Goal: Task Accomplishment & Management: Manage account settings

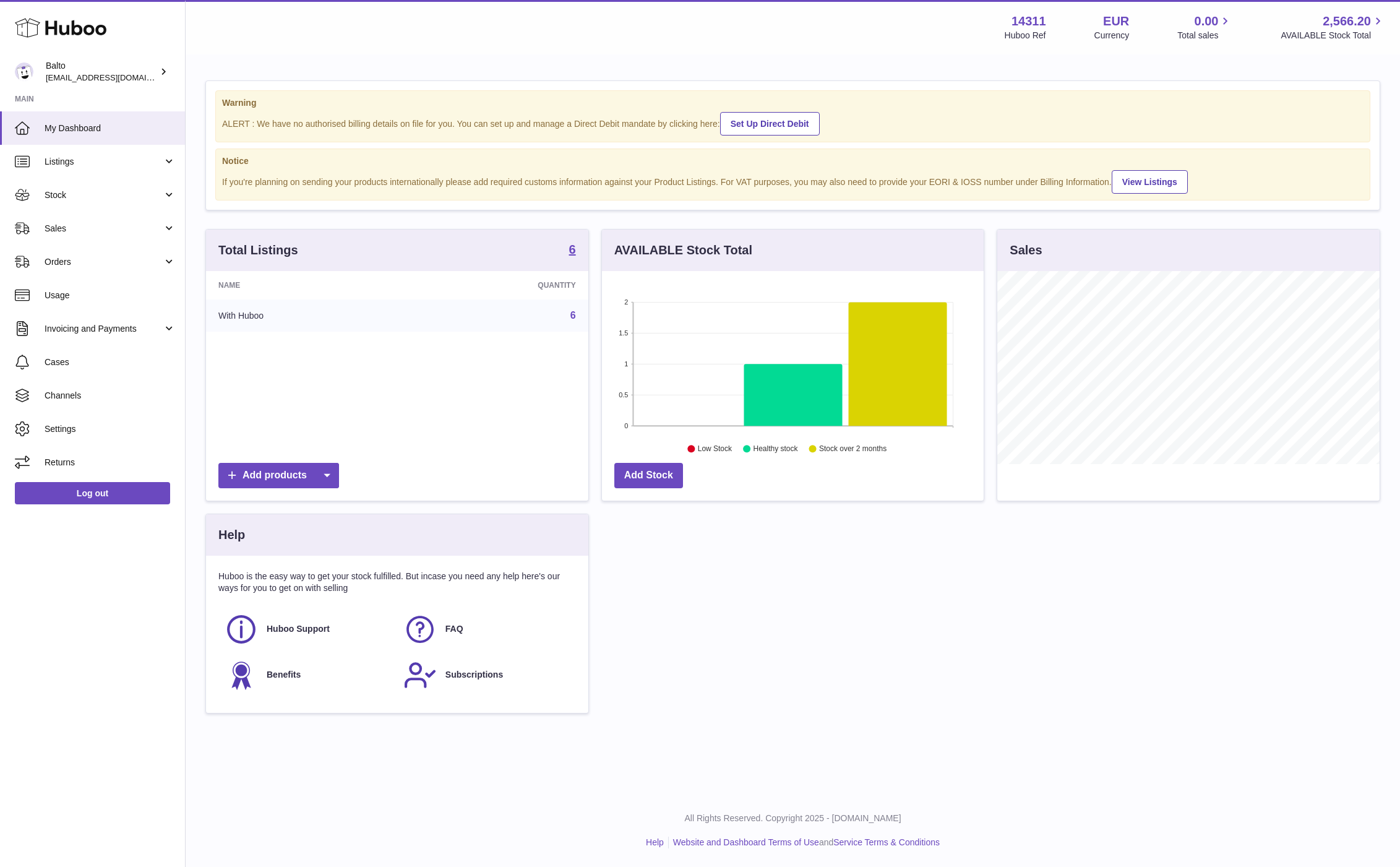
scroll to position [193, 383]
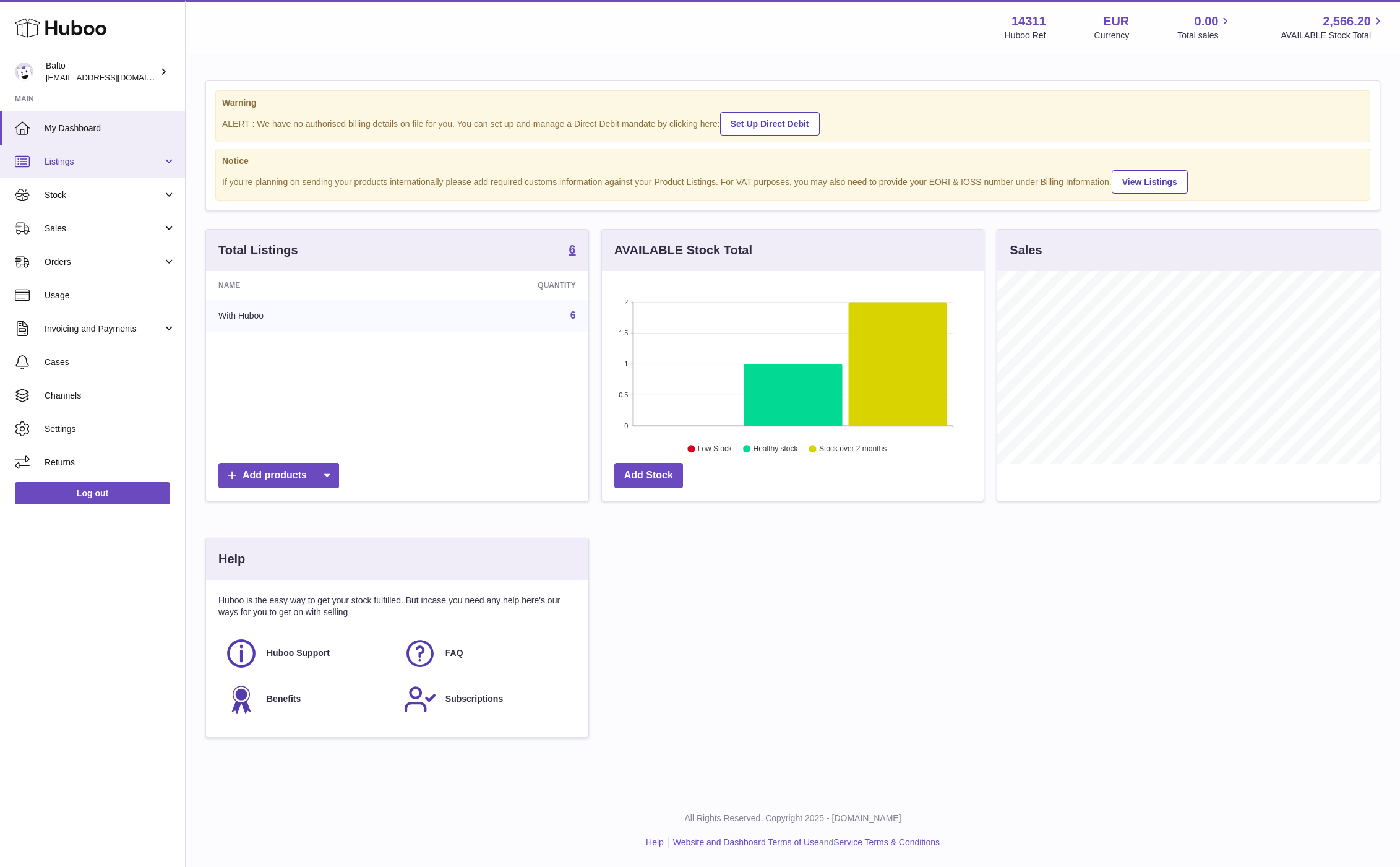
click at [151, 161] on span "Listings" at bounding box center [104, 162] width 118 height 12
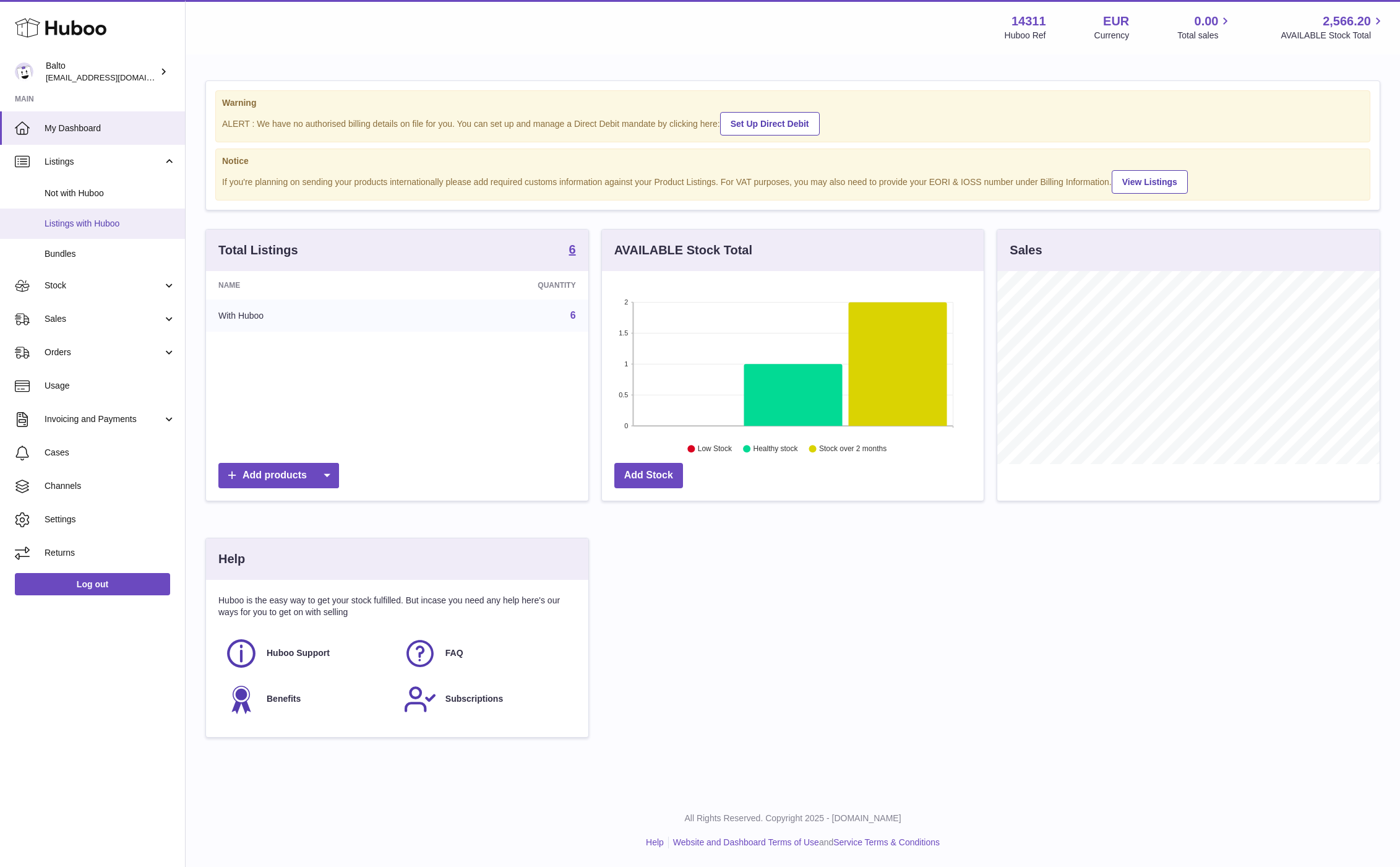
click at [126, 220] on span "Listings with Huboo" at bounding box center [110, 224] width 131 height 12
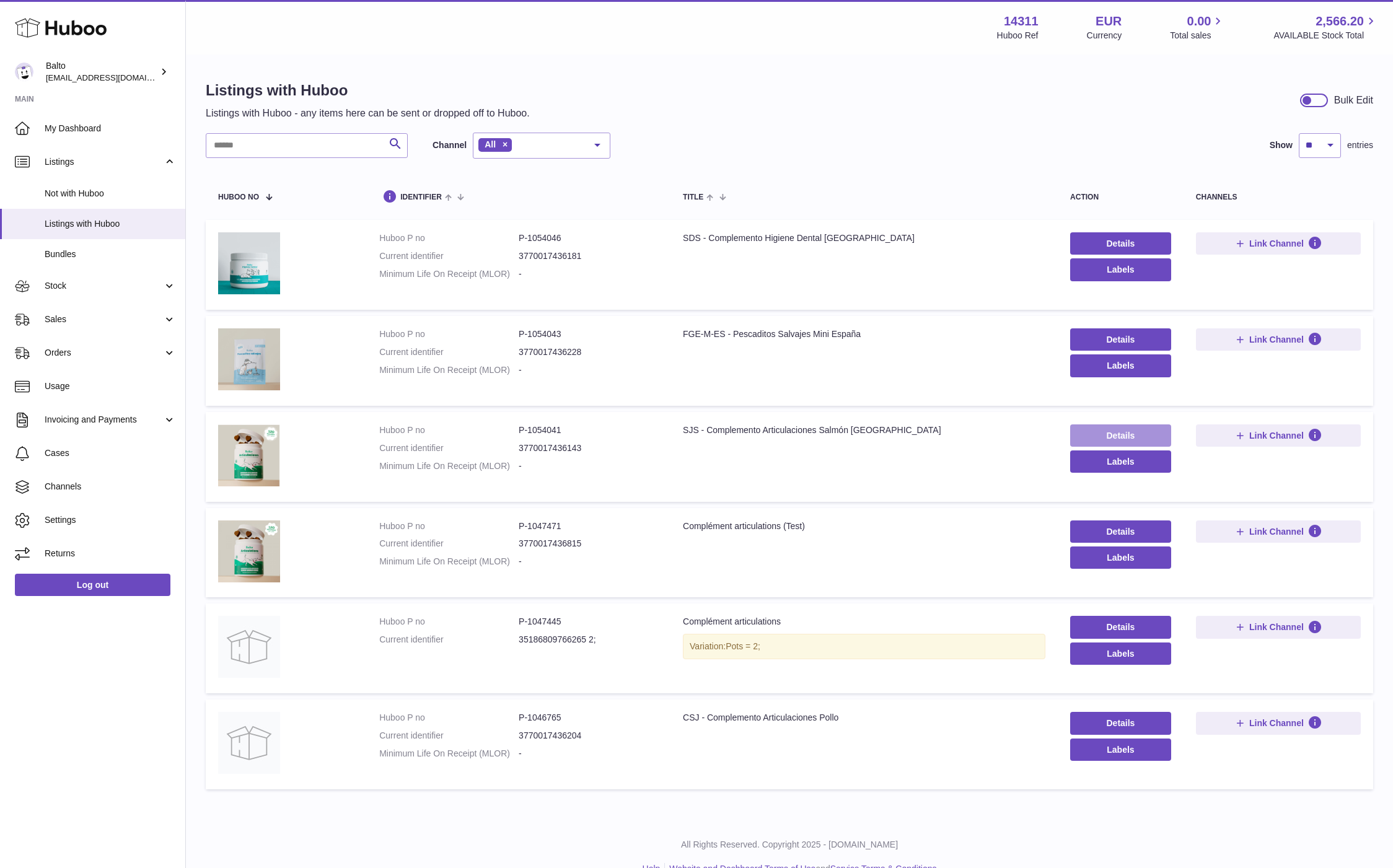
click at [1077, 431] on link "Details" at bounding box center [1120, 435] width 101 height 22
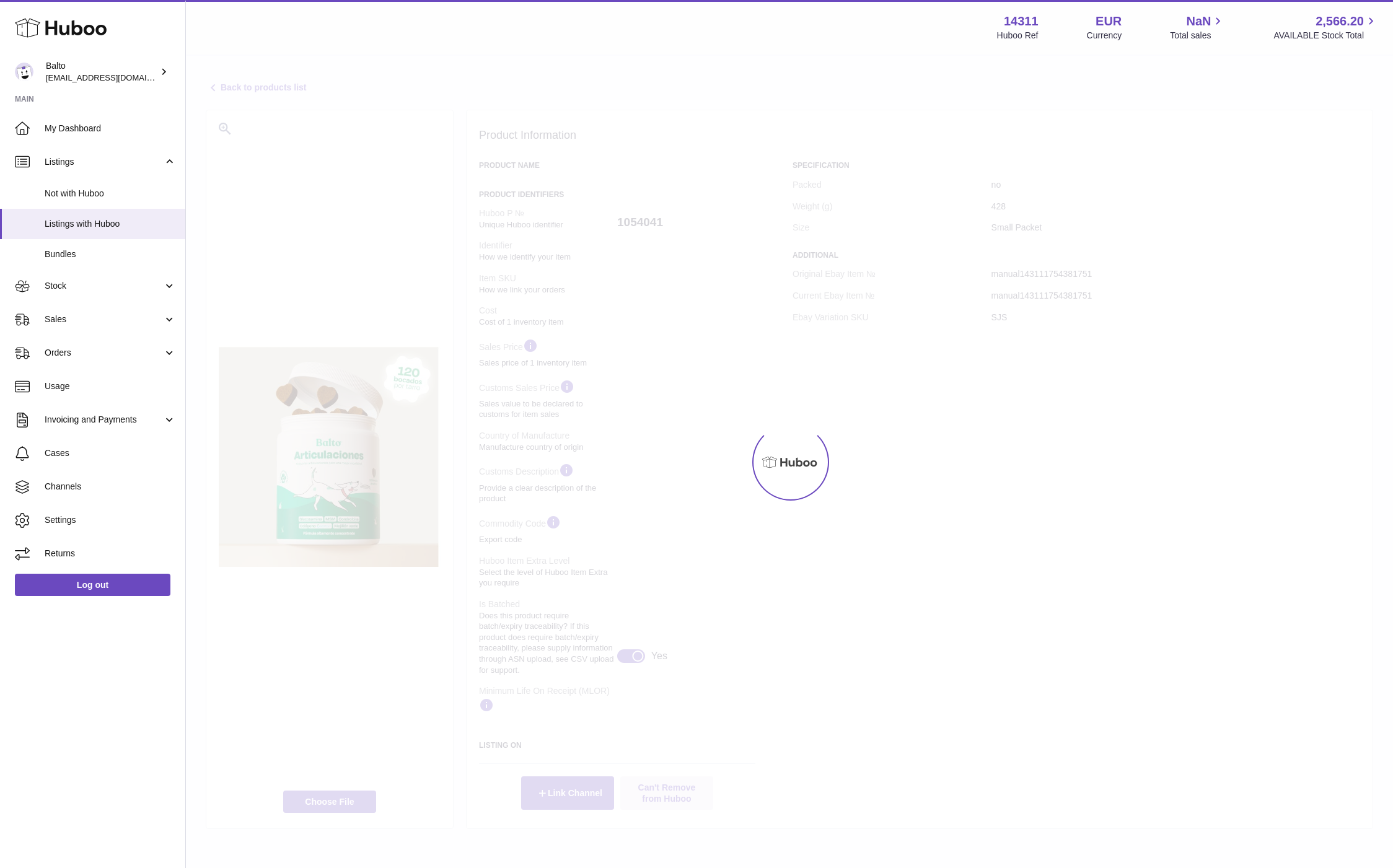
select select
select select "****"
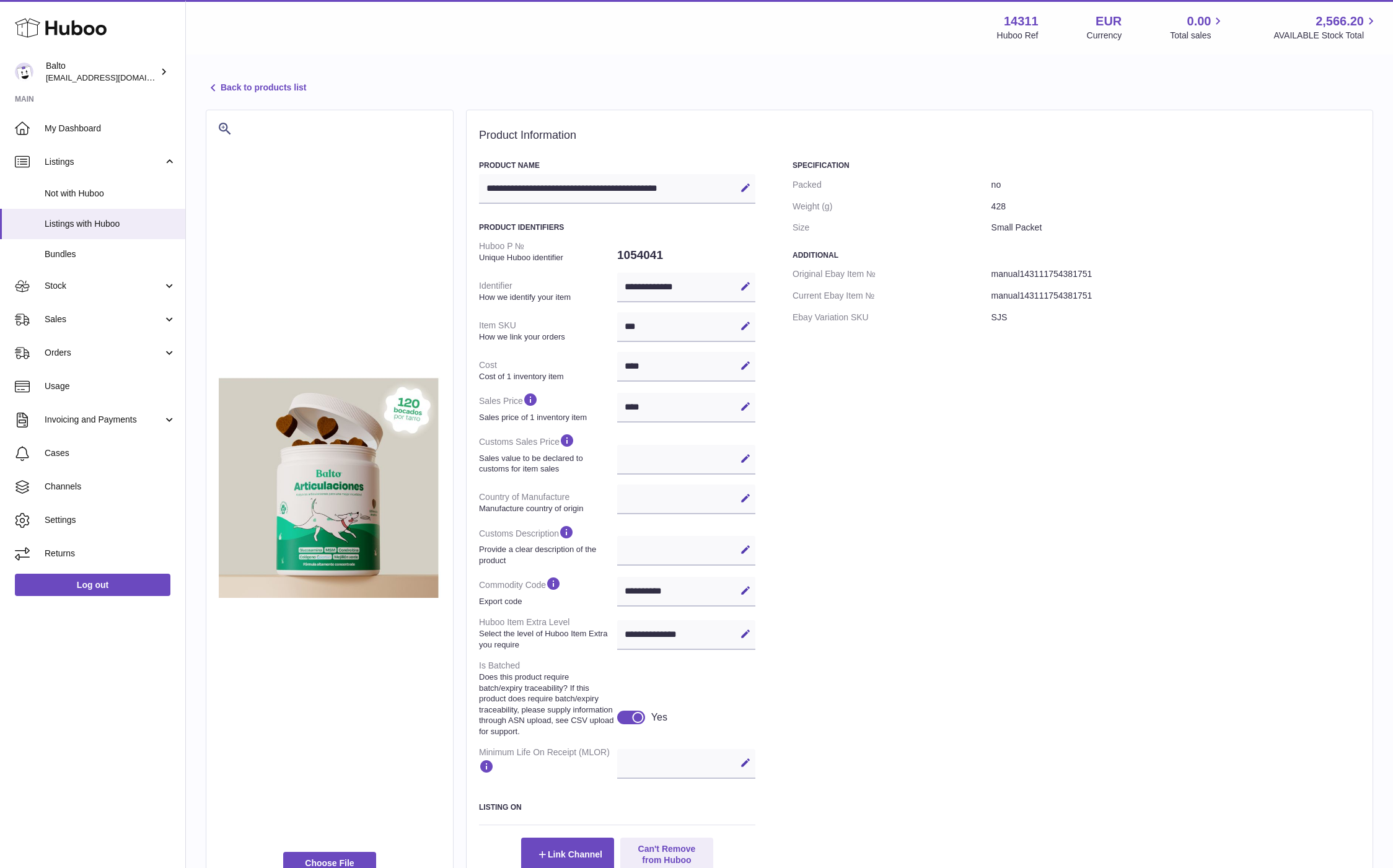
click at [637, 539] on div "Edit Cancel Save" at bounding box center [686, 550] width 138 height 30
click at [134, 291] on span "Stock" at bounding box center [104, 286] width 118 height 12
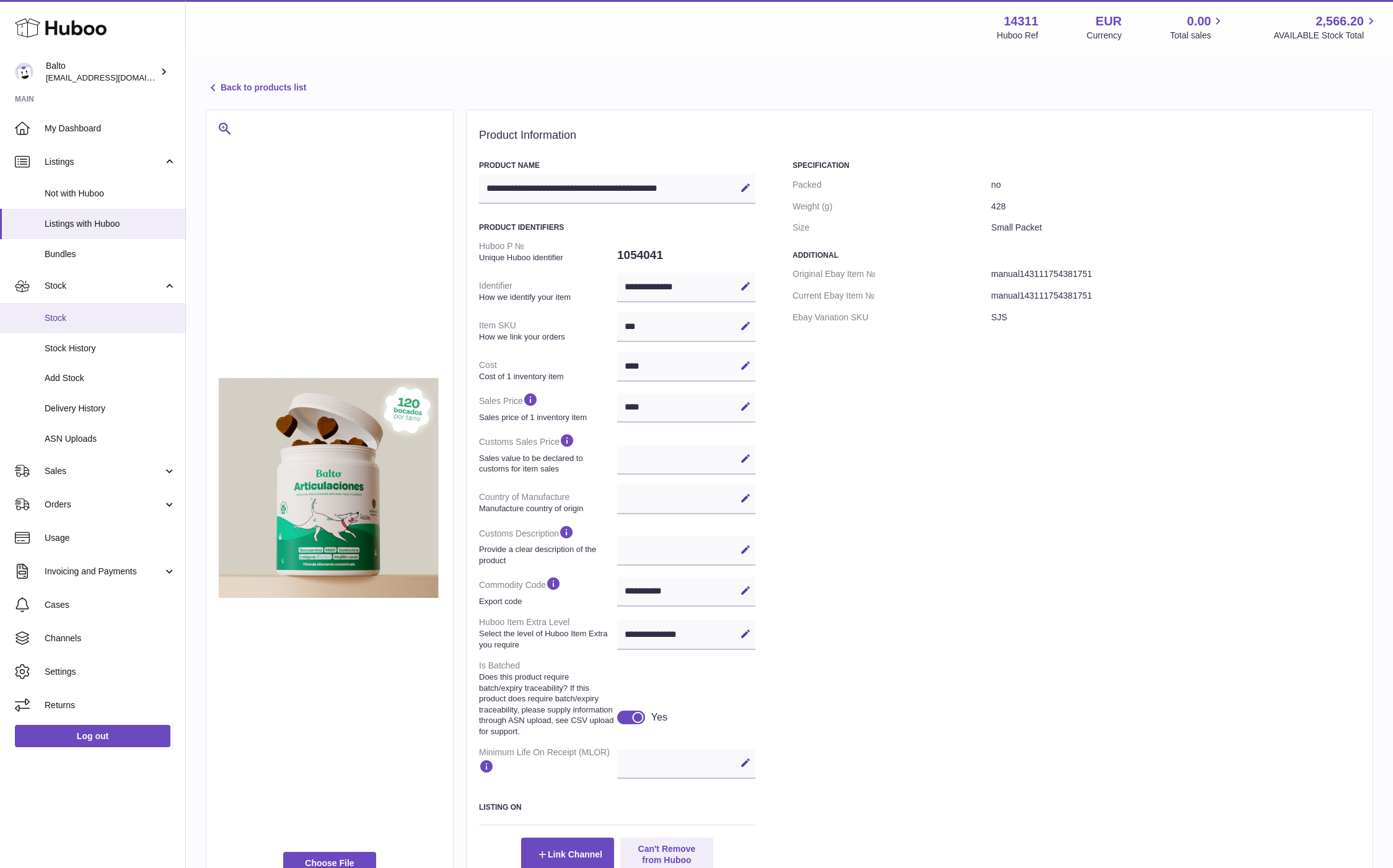
click at [103, 305] on link "Stock" at bounding box center [93, 318] width 185 height 30
